Goal: Task Accomplishment & Management: Complete application form

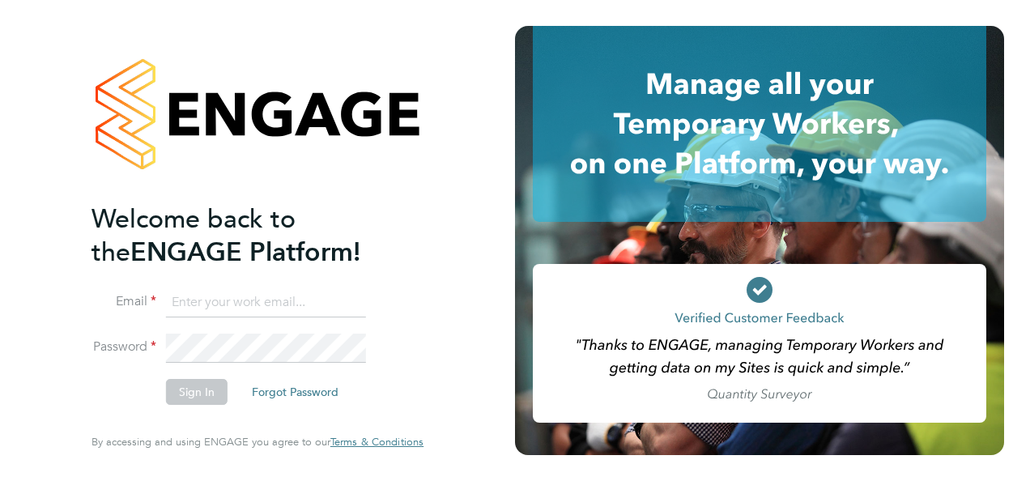
type input "[EMAIL_ADDRESS][PERSON_NAME][DOMAIN_NAME]"
click at [208, 394] on button "Sign In" at bounding box center [197, 392] width 62 height 26
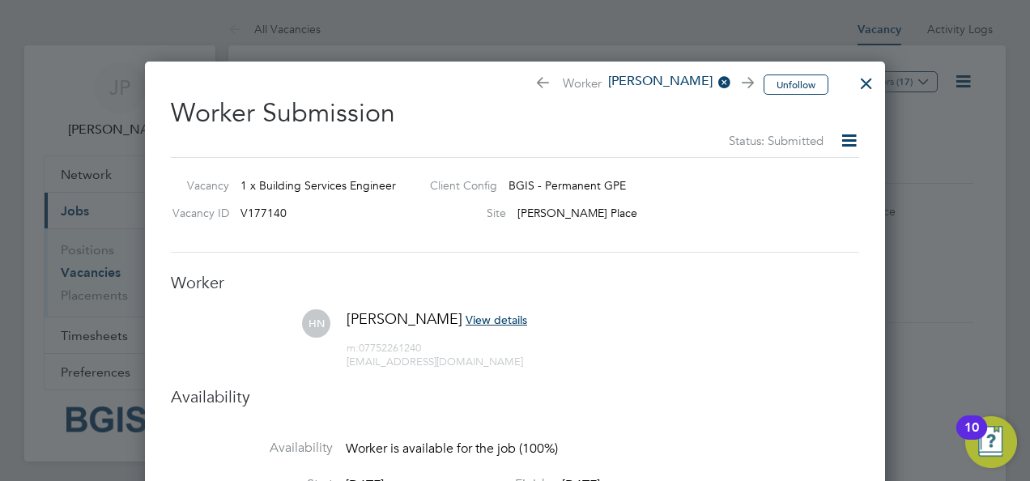
click at [868, 83] on div at bounding box center [865, 79] width 29 height 29
